Goal: Task Accomplishment & Management: Use online tool/utility

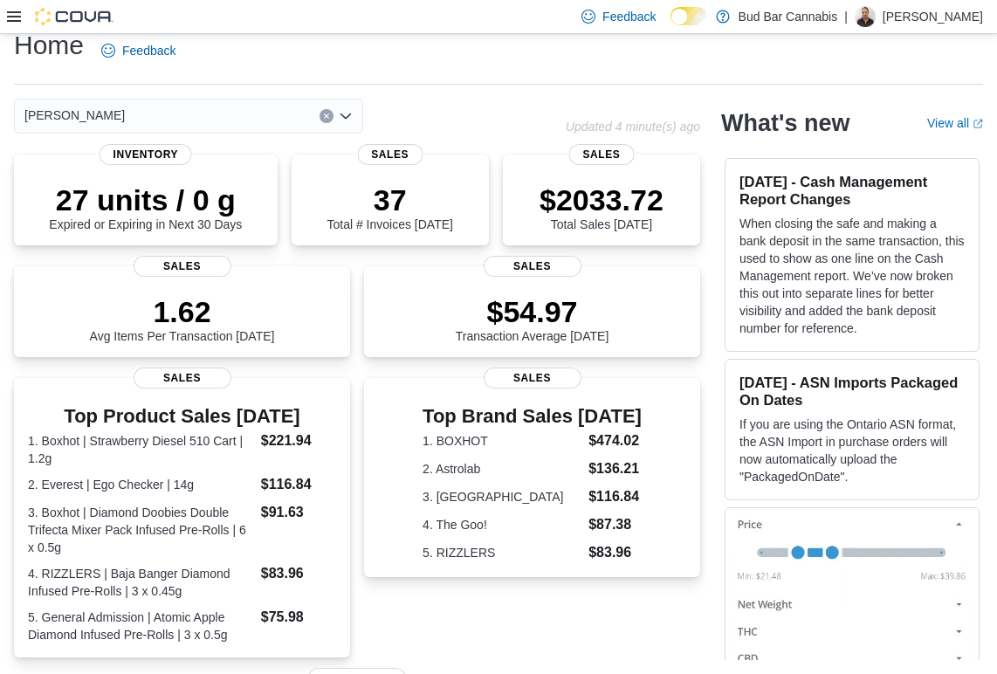
scroll to position [391, 0]
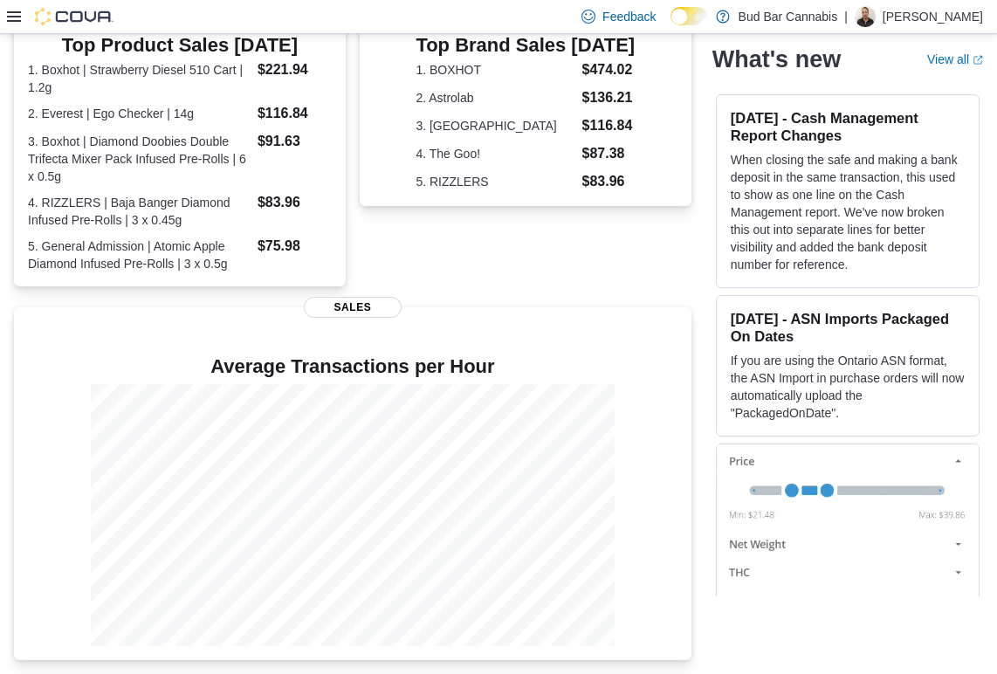
click at [19, 8] on div at bounding box center [60, 16] width 106 height 17
click at [18, 11] on icon at bounding box center [14, 16] width 14 height 10
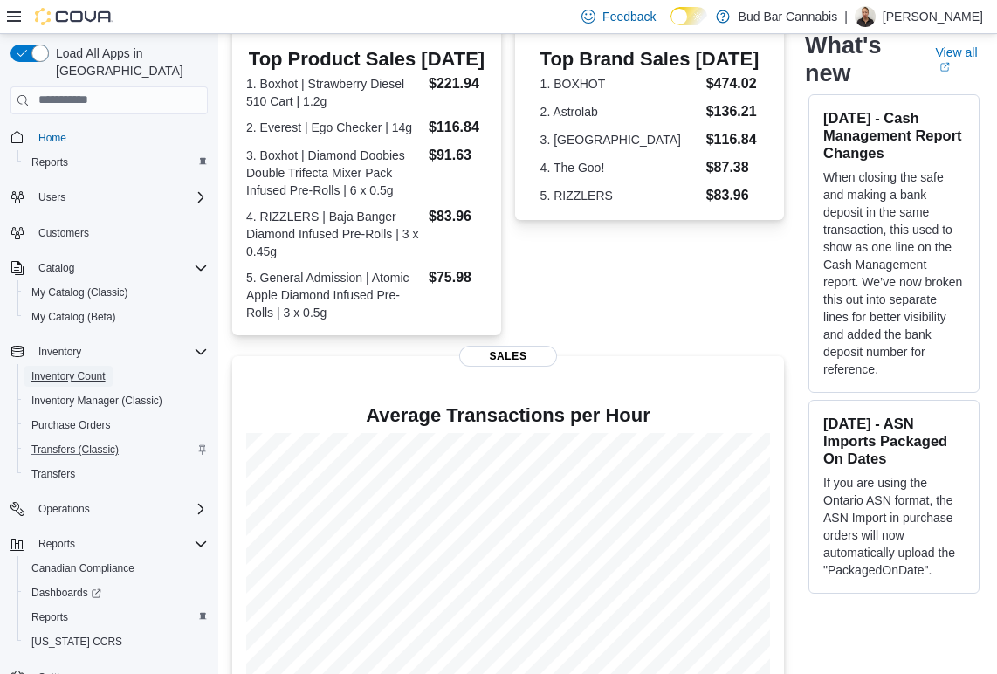
click at [82, 369] on span "Inventory Count" at bounding box center [68, 376] width 74 height 14
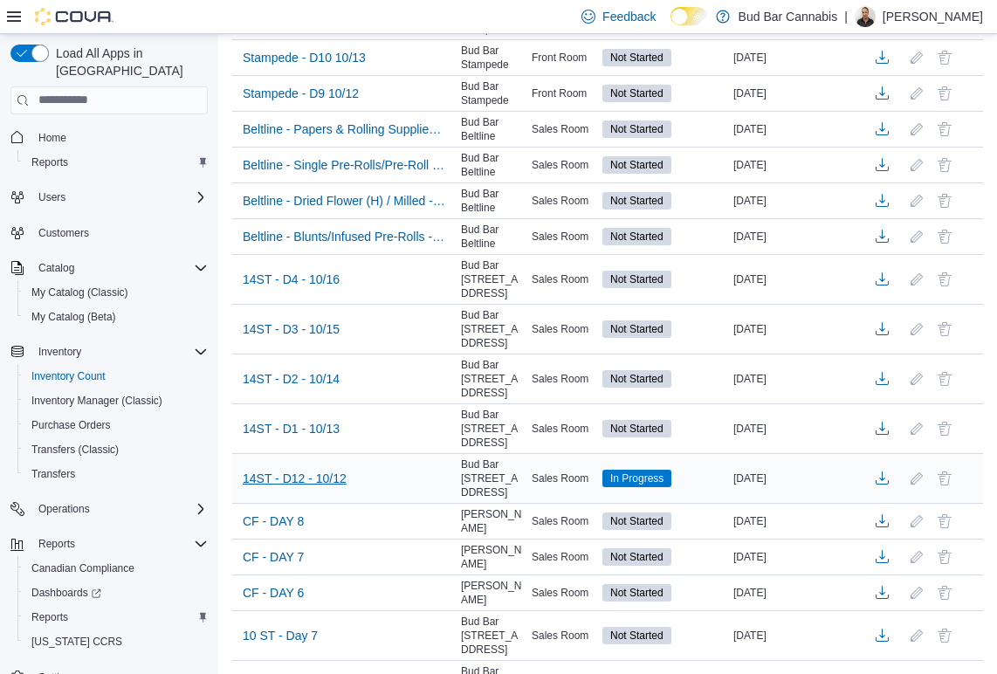
scroll to position [367, 0]
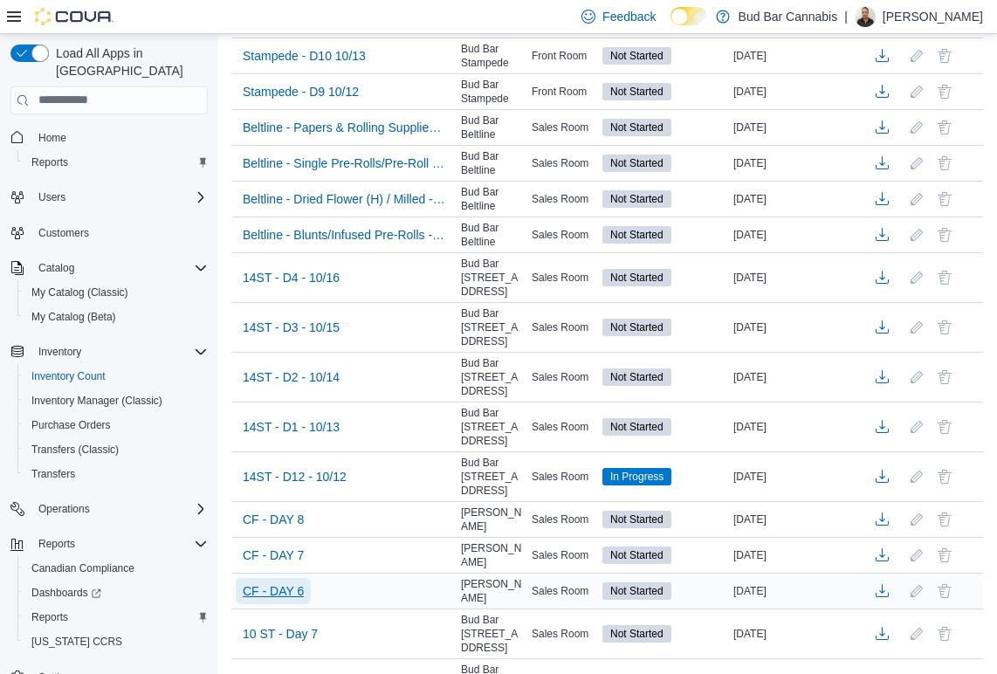
click at [273, 582] on span "CF - DAY 6" at bounding box center [273, 590] width 61 height 17
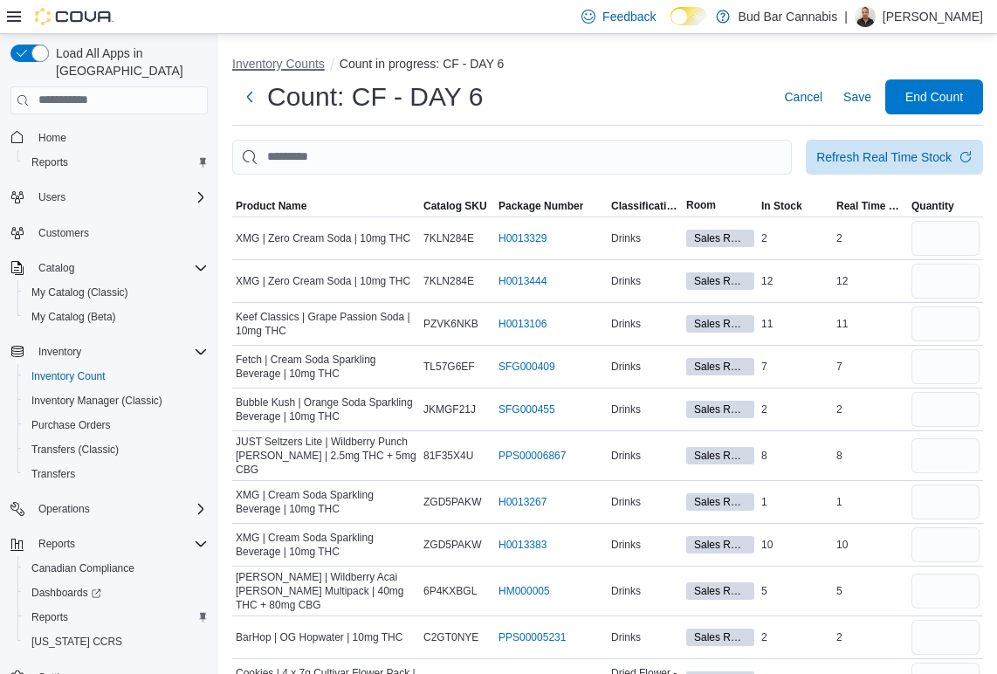
click at [262, 66] on button "Inventory Counts" at bounding box center [278, 64] width 93 height 14
